Goal: Information Seeking & Learning: Learn about a topic

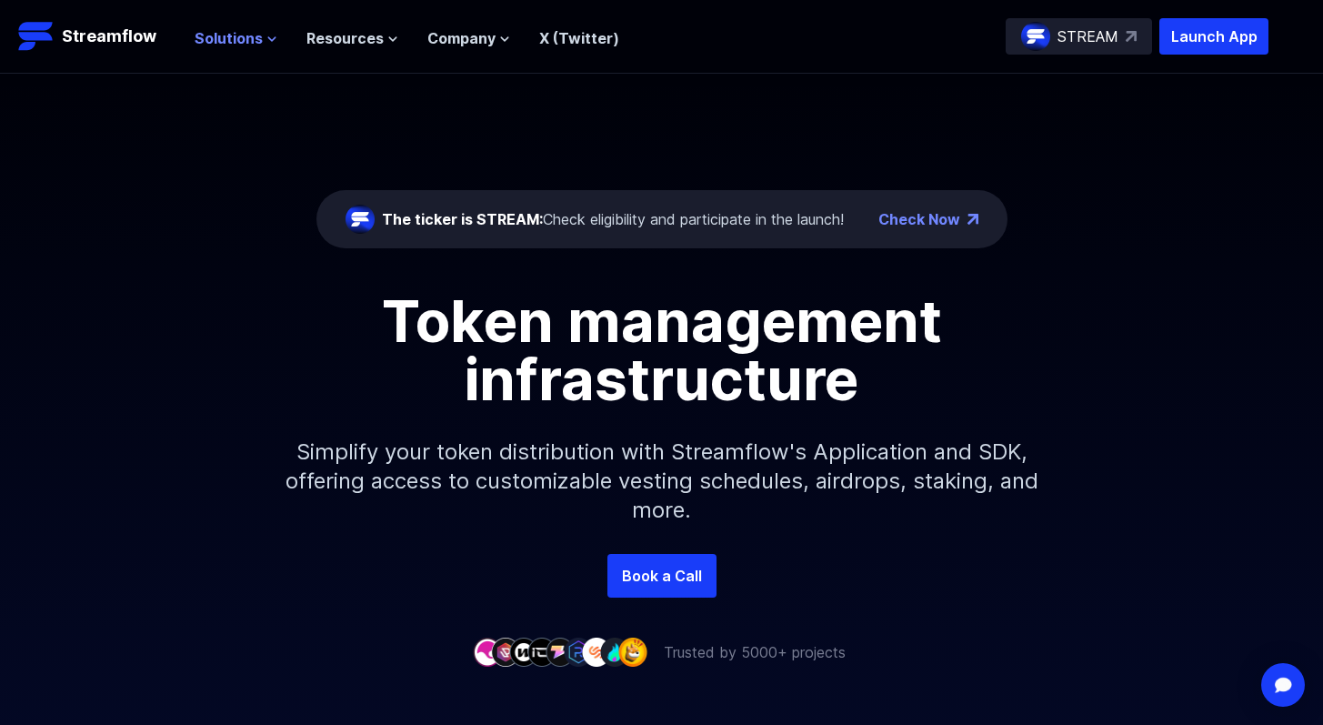
click at [230, 38] on span "Solutions" at bounding box center [229, 38] width 68 height 22
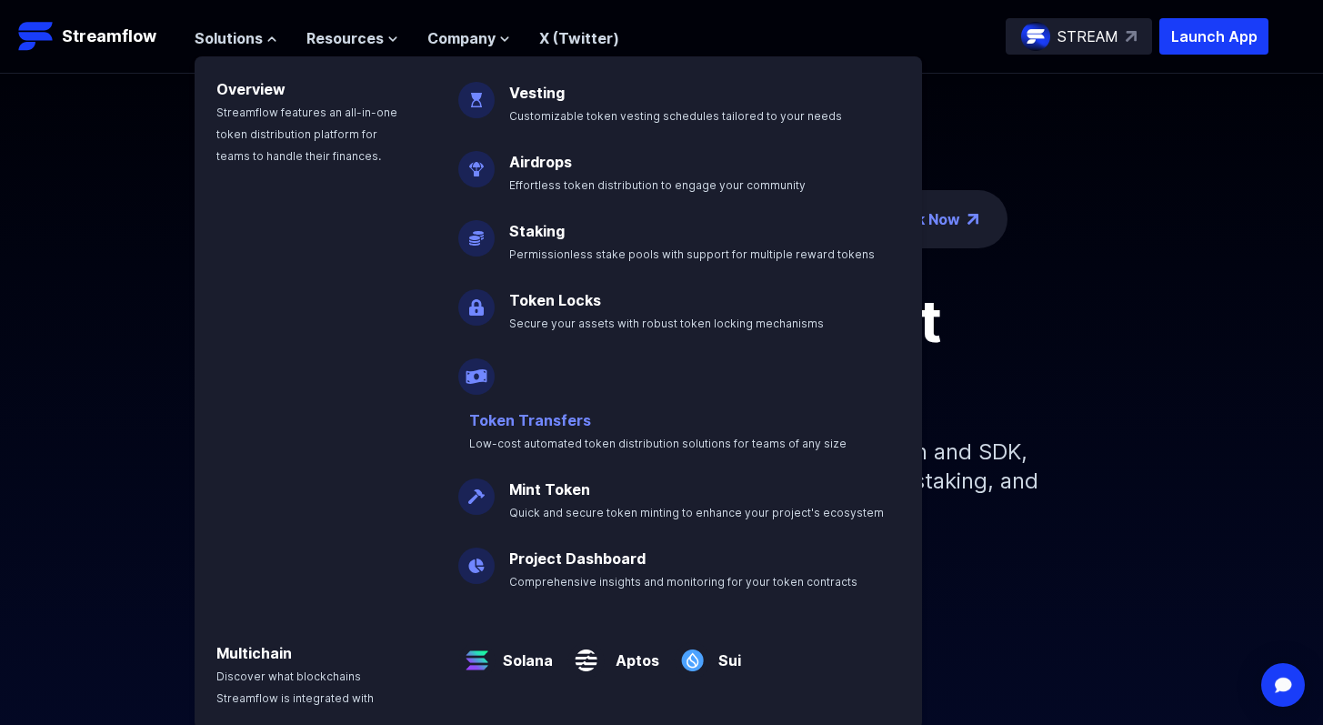
click at [556, 411] on link "Token Transfers" at bounding box center [530, 420] width 122 height 18
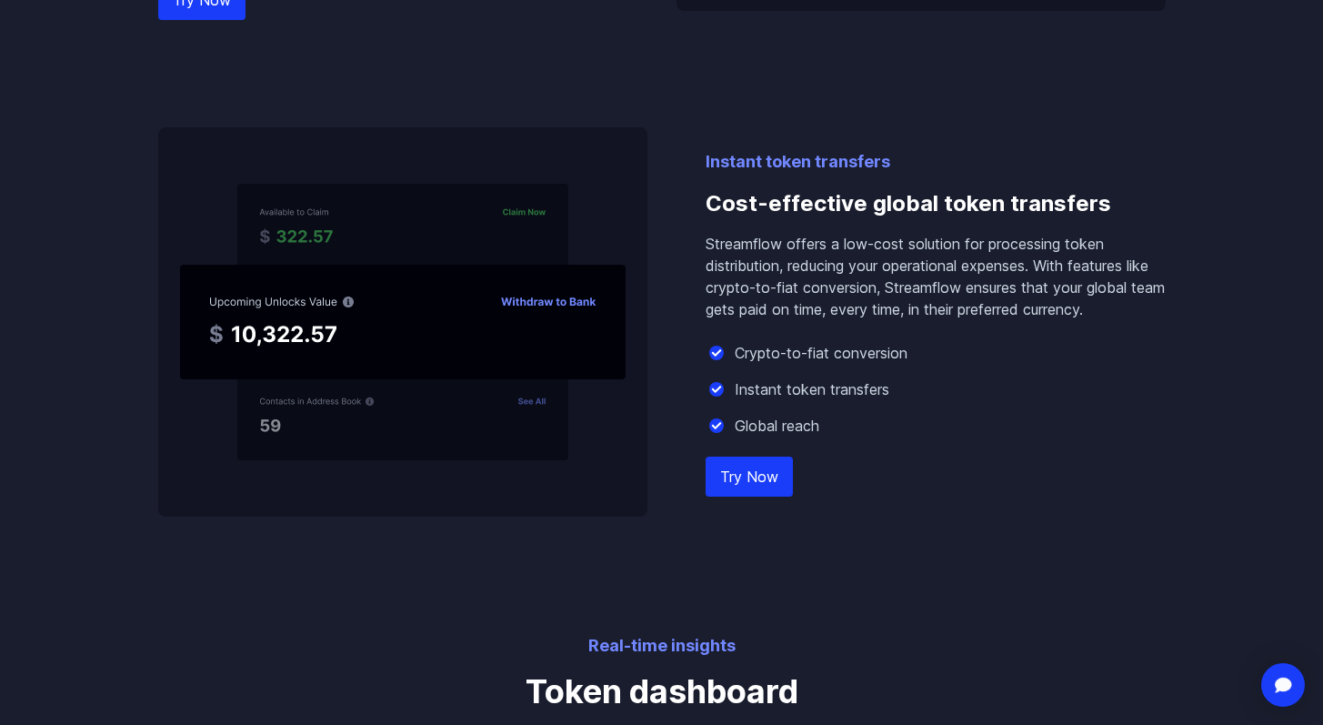
scroll to position [1653, 0]
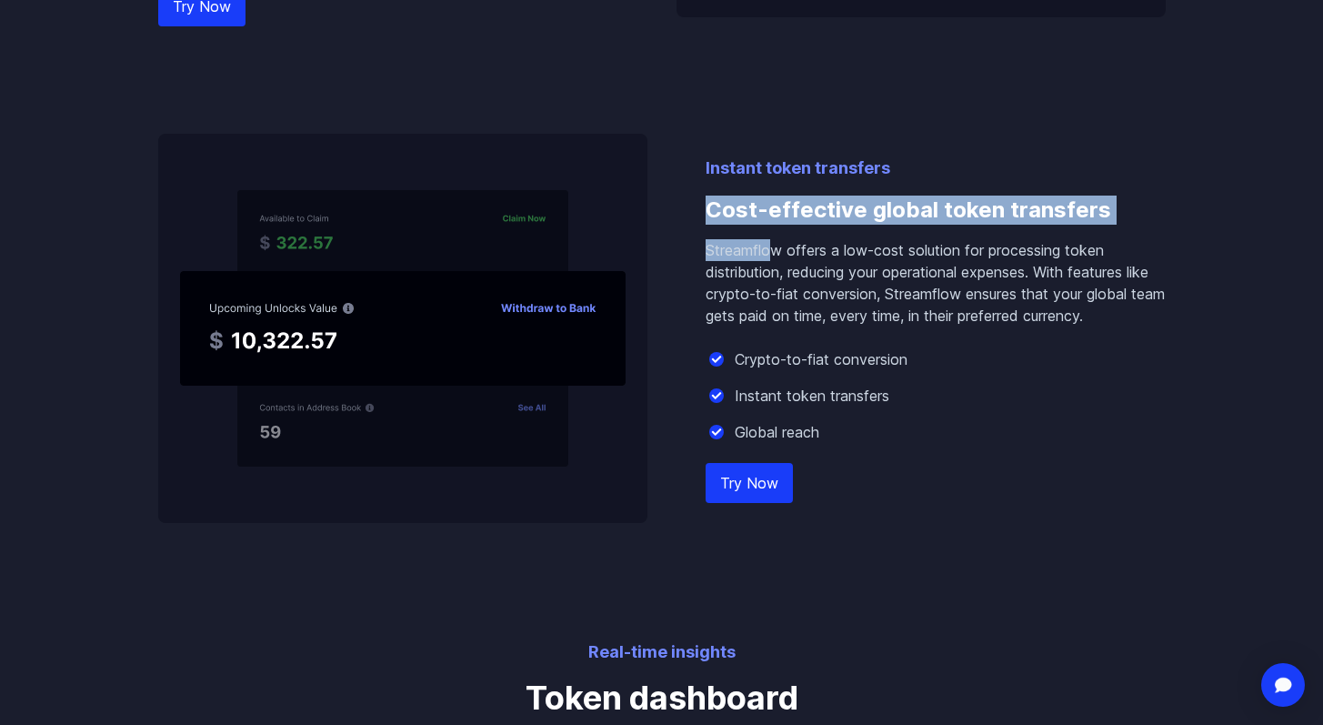
drag, startPoint x: 711, startPoint y: 238, endPoint x: 768, endPoint y: 284, distance: 73.1
click at [768, 284] on div "Instant token transfers Cost-effective global token transfers Streamflow offers…" at bounding box center [936, 339] width 460 height 367
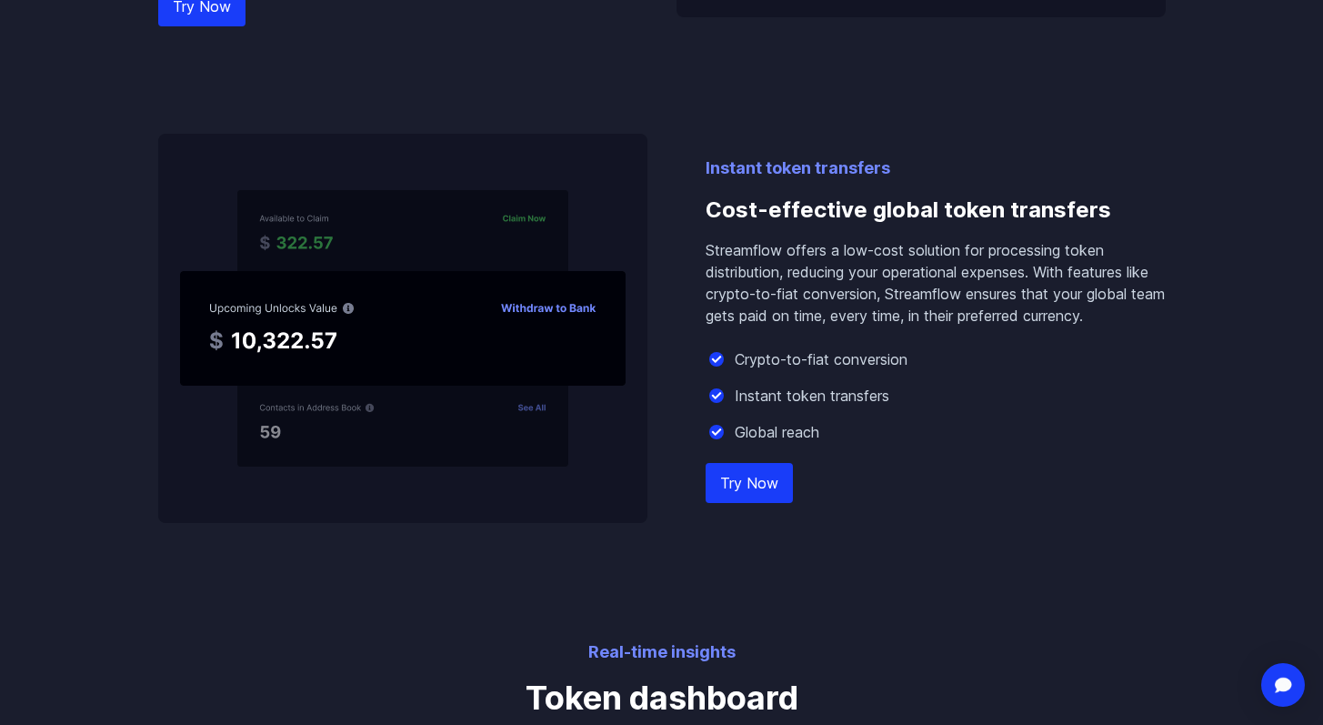
click at [944, 239] on h3 "Cost-effective global token transfers" at bounding box center [936, 210] width 460 height 58
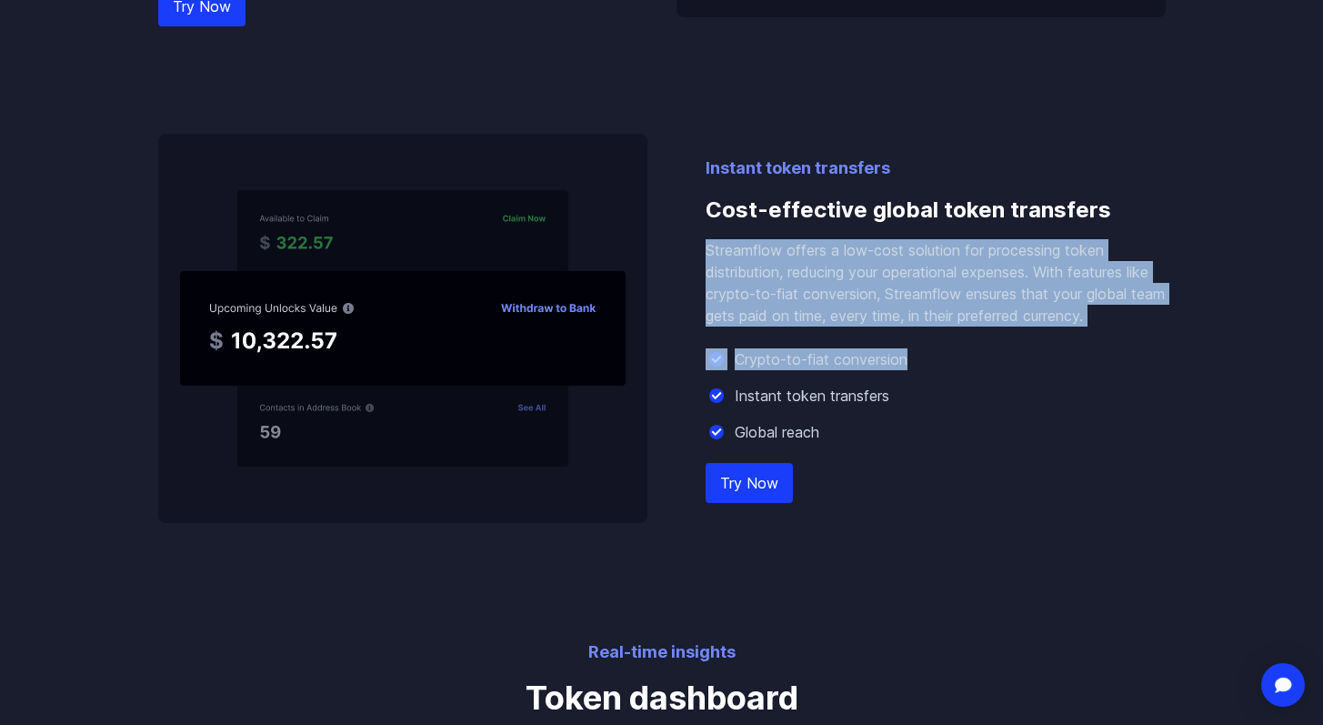
drag, startPoint x: 707, startPoint y: 279, endPoint x: 917, endPoint y: 386, distance: 235.5
click at [917, 386] on div "Instant token transfers Cost-effective global token transfers Streamflow offers…" at bounding box center [936, 339] width 460 height 367
copy div "Streamflow offers a low-cost solution for processing token distribution, reduci…"
click at [938, 326] on p "Streamflow offers a low-cost solution for processing token distribution, reduci…" at bounding box center [936, 282] width 460 height 87
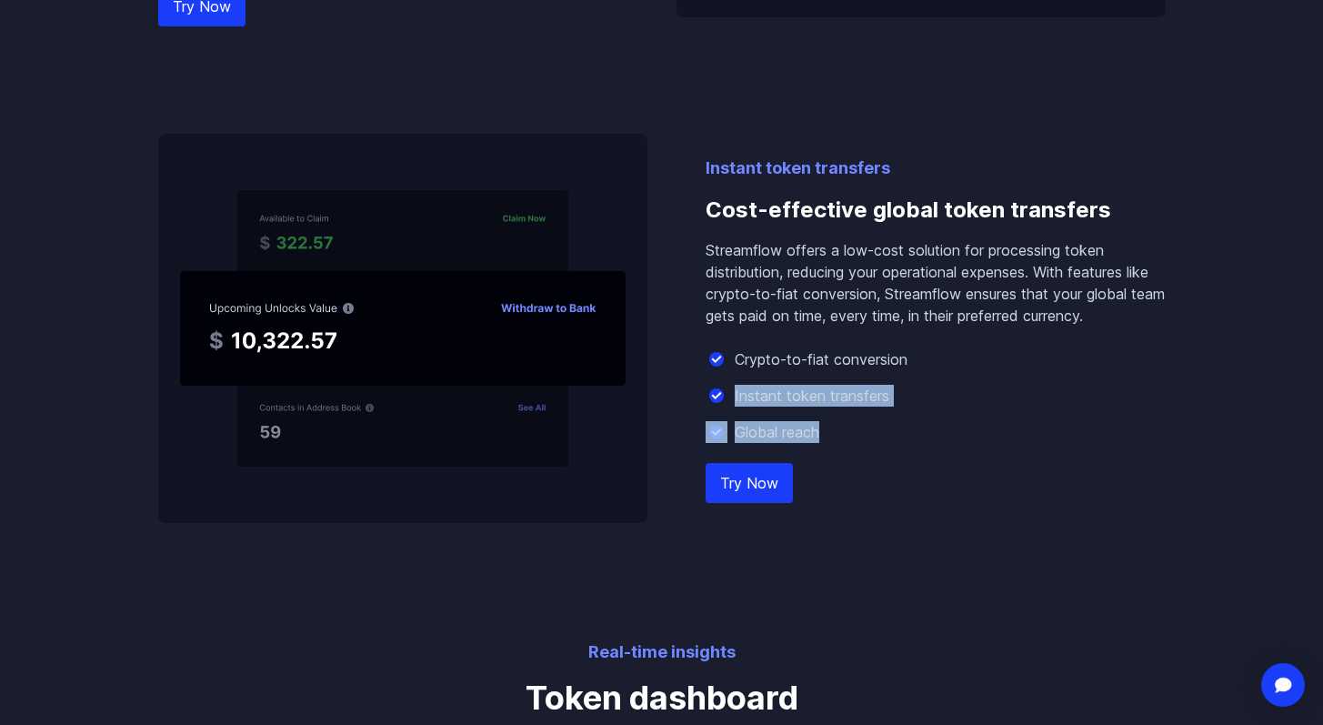
drag, startPoint x: 734, startPoint y: 418, endPoint x: 829, endPoint y: 450, distance: 100.7
click at [829, 443] on div "Crypto-to-fiat conversion Instant token transfers Global reach" at bounding box center [936, 395] width 460 height 95
copy div "Instant token transfers Global reach"
click at [953, 316] on p "Streamflow offers a low-cost solution for processing token distribution, reduci…" at bounding box center [936, 282] width 460 height 87
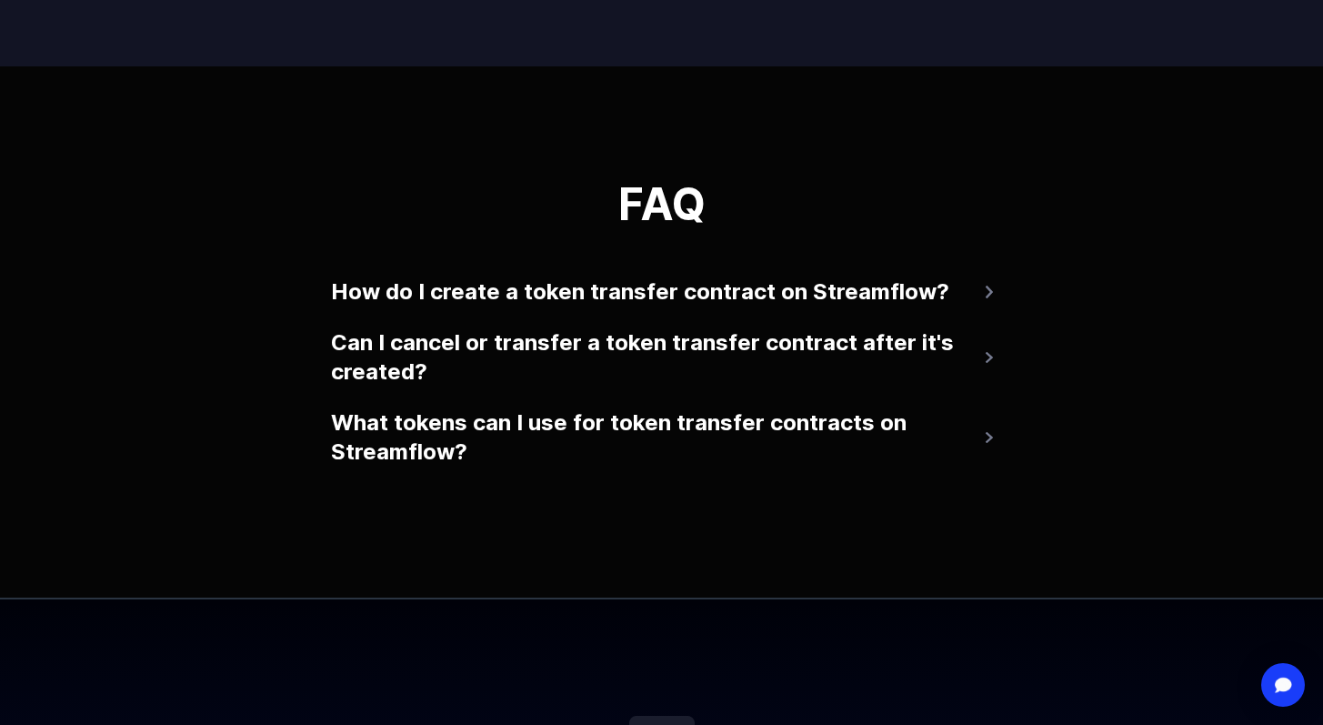
scroll to position [3919, 0]
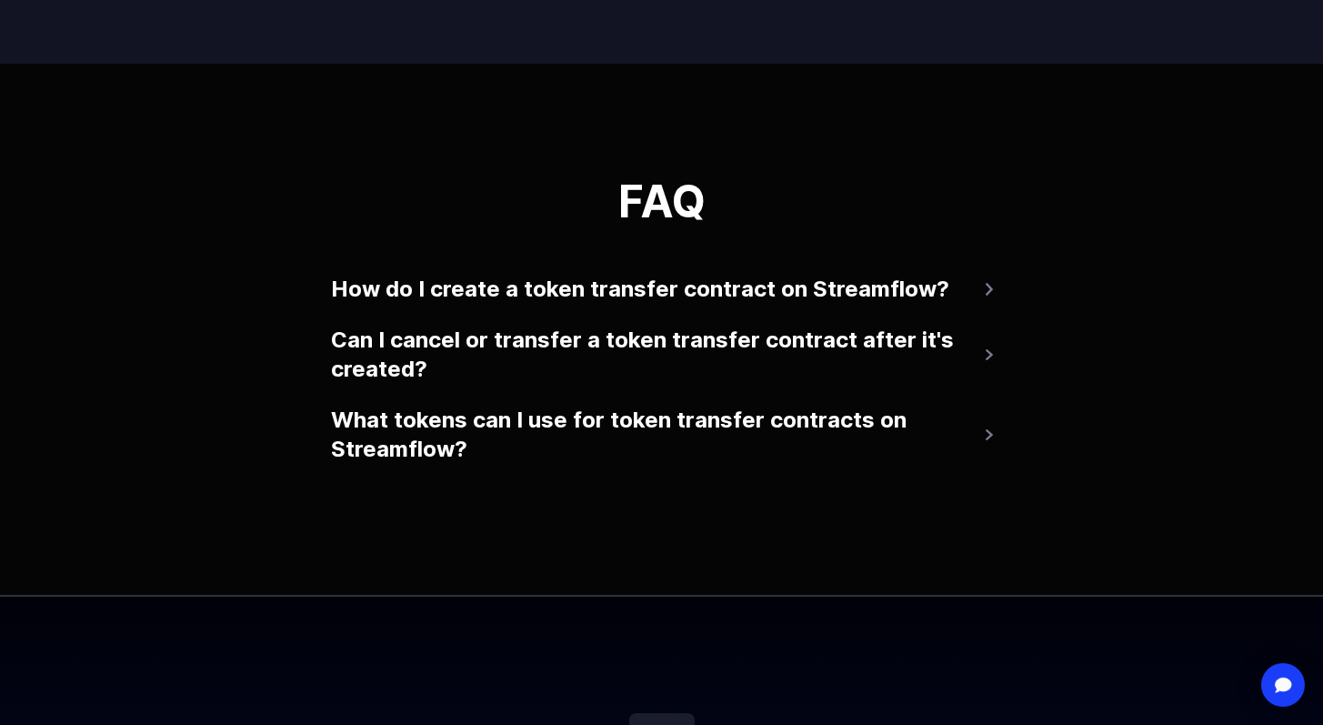
click at [989, 296] on img at bounding box center [989, 289] width 7 height 13
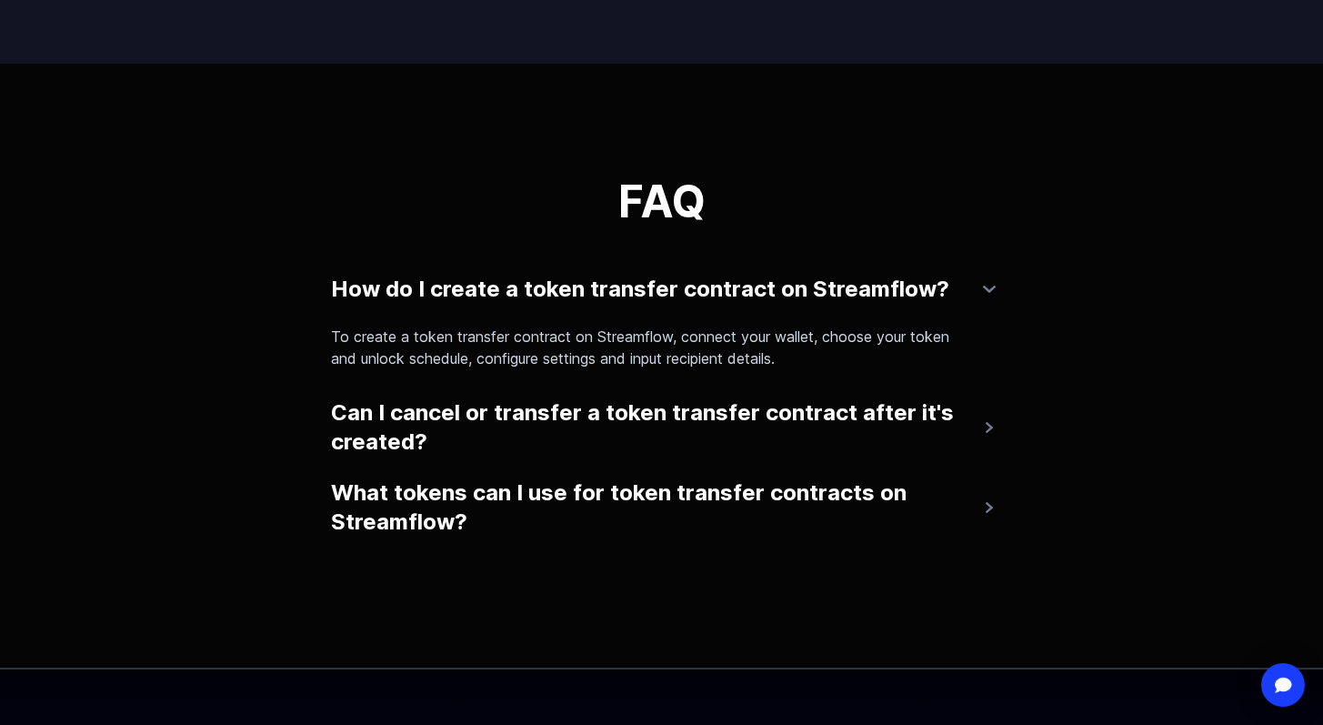
click at [989, 293] on img at bounding box center [989, 289] width 13 height 7
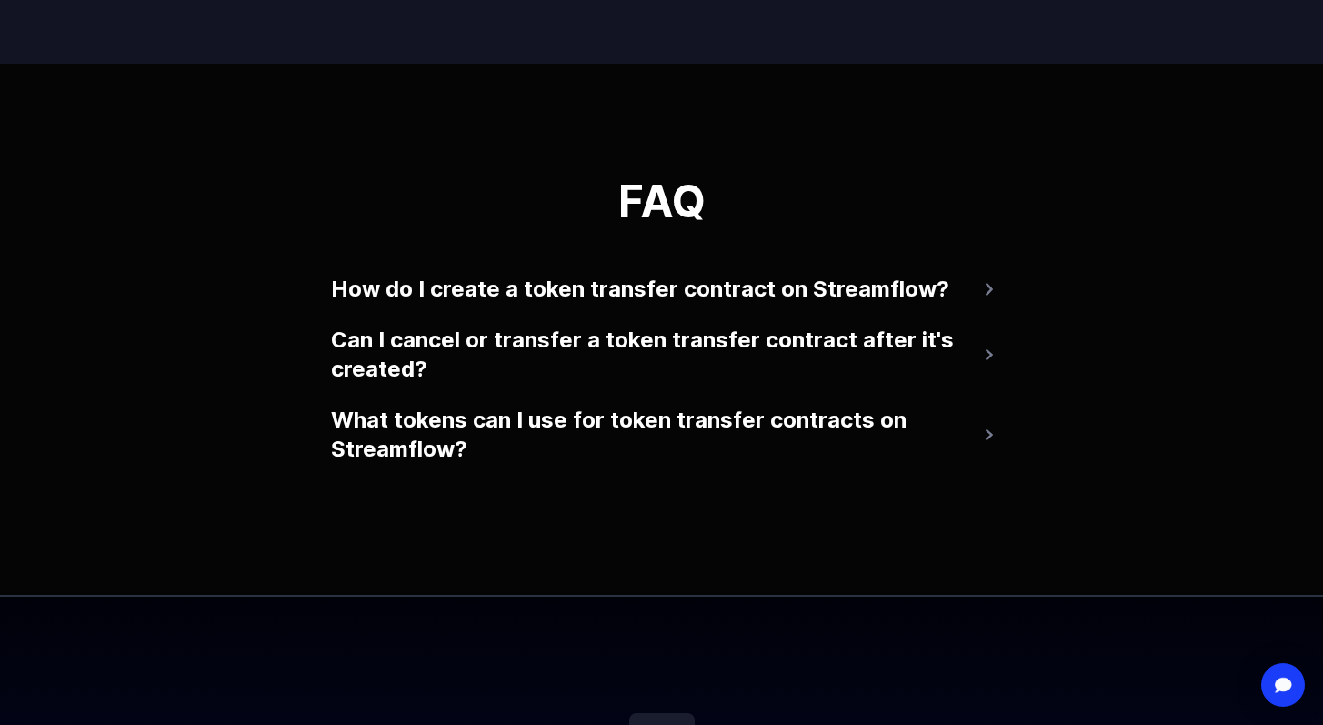
click at [965, 376] on button "Can I cancel or transfer a token transfer contract after it's created?" at bounding box center [662, 354] width 662 height 73
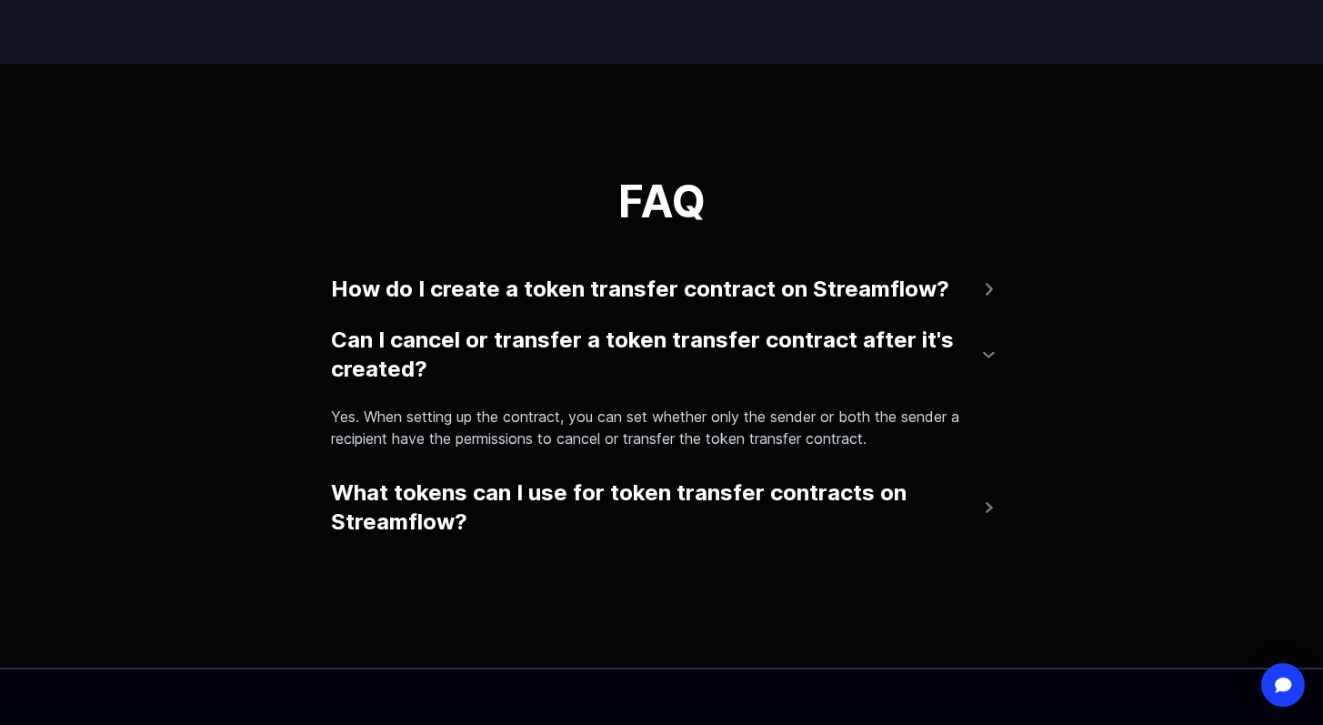
click at [965, 376] on button "Can I cancel or transfer a token transfer contract after it's created?" at bounding box center [662, 354] width 662 height 73
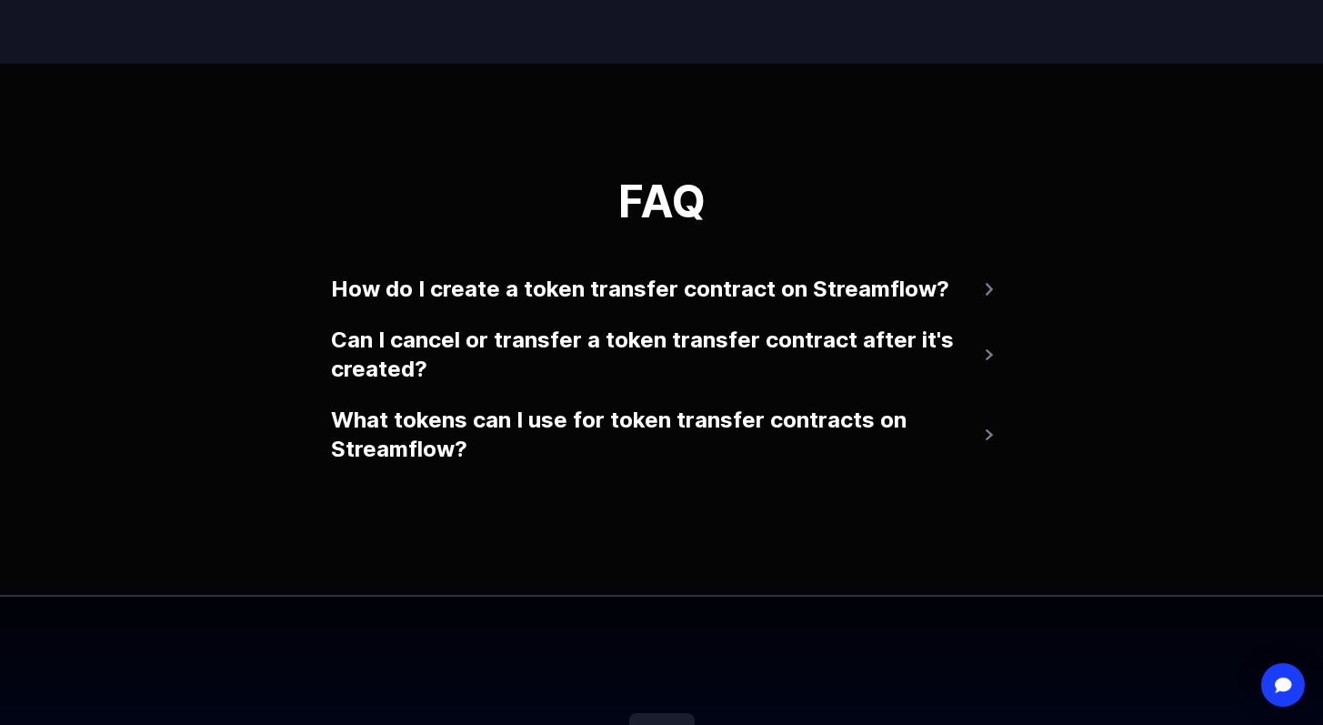
click at [750, 456] on button "What tokens can I use for token transfer contracts on Streamflow?" at bounding box center [662, 434] width 662 height 73
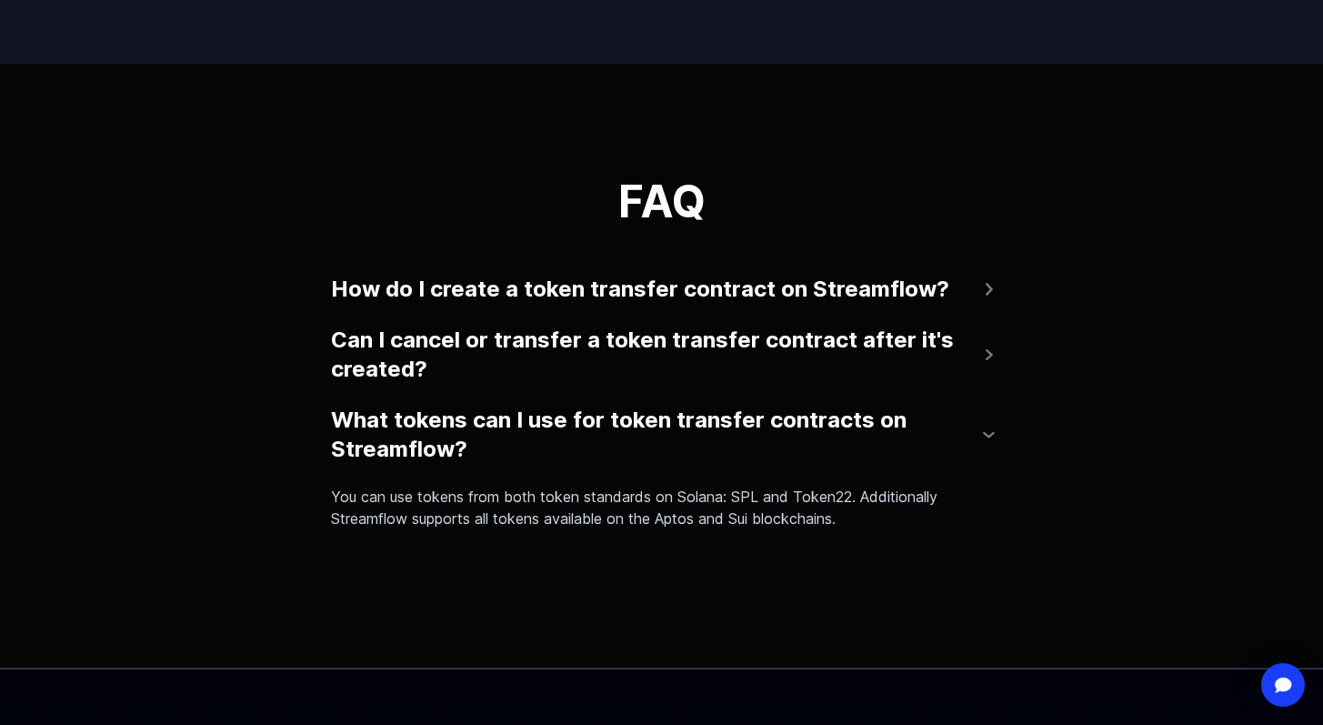
click at [750, 456] on button "What tokens can I use for token transfer contracts on Streamflow?" at bounding box center [662, 434] width 662 height 73
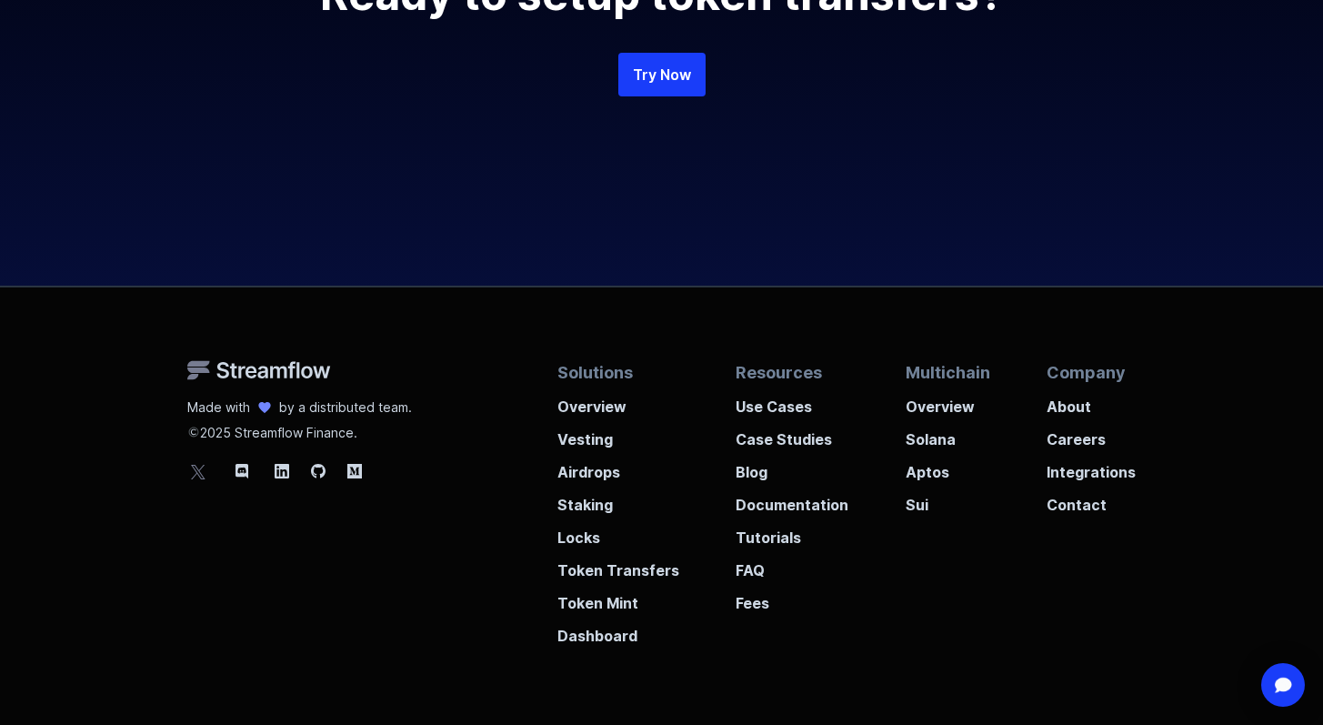
scroll to position [4749, 0]
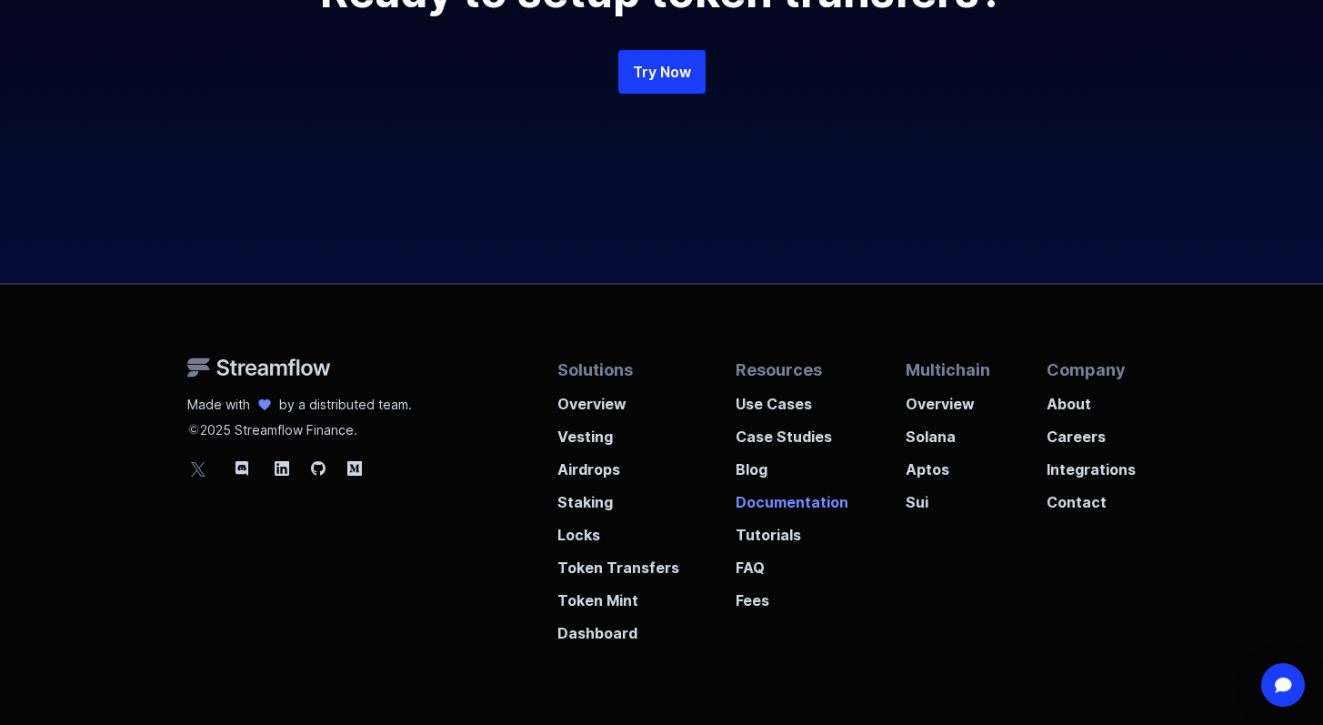
click at [773, 513] on p "Documentation" at bounding box center [792, 496] width 113 height 33
